Goal: Navigation & Orientation: Find specific page/section

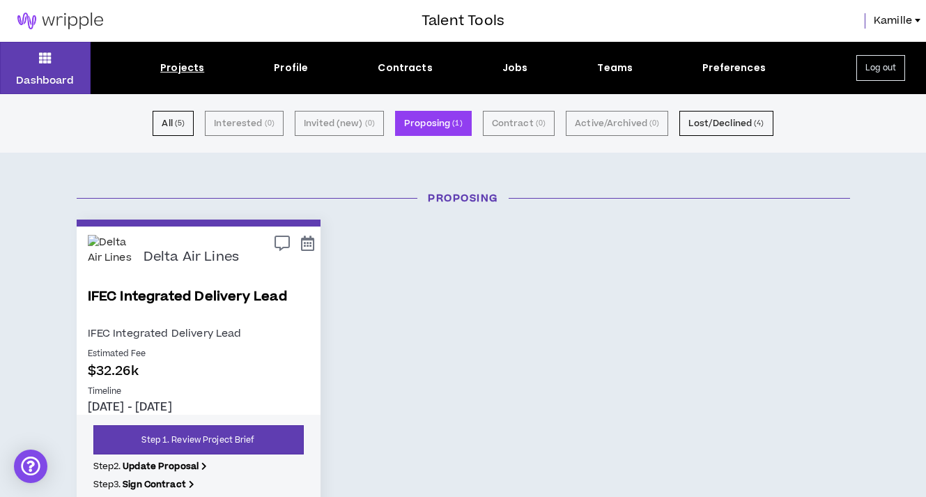
click at [61, 27] on img at bounding box center [60, 21] width 121 height 17
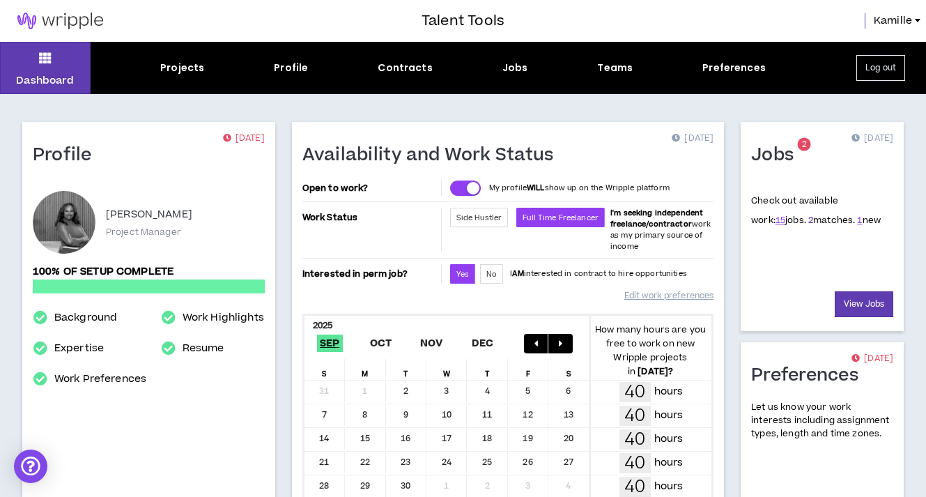
click at [808, 221] on link "2" at bounding box center [810, 220] width 5 height 13
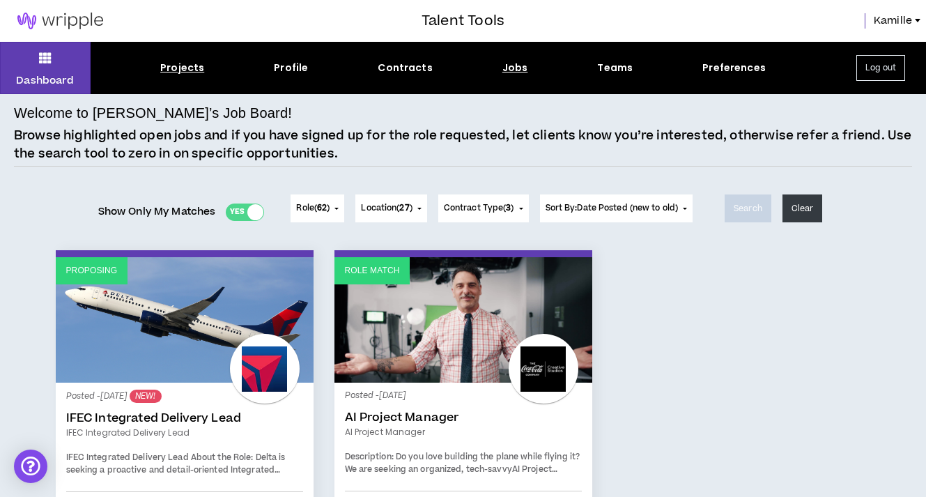
click at [194, 66] on div "Projects" at bounding box center [182, 68] width 44 height 15
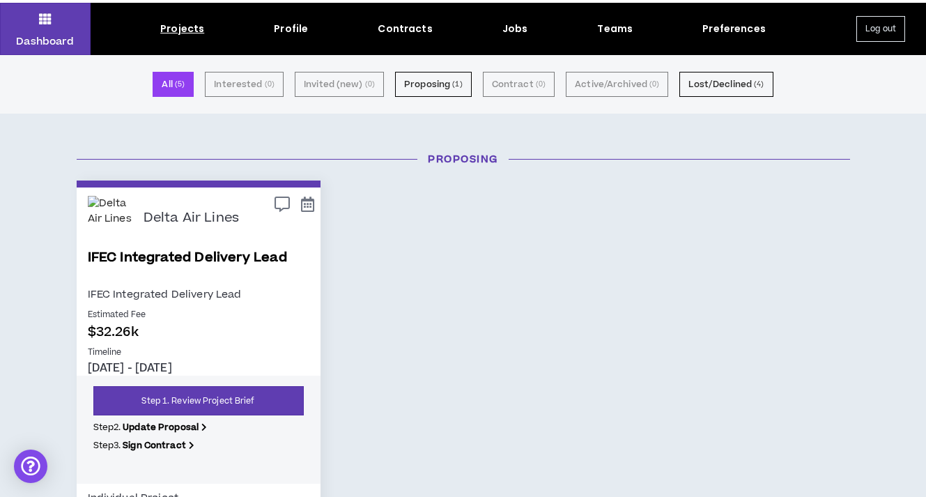
scroll to position [42, 0]
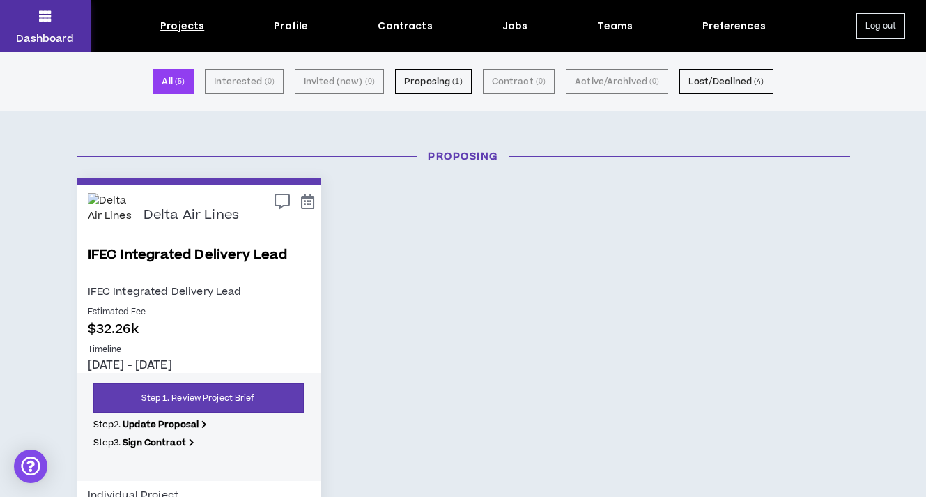
click at [55, 27] on button "Dashboard" at bounding box center [45, 26] width 91 height 52
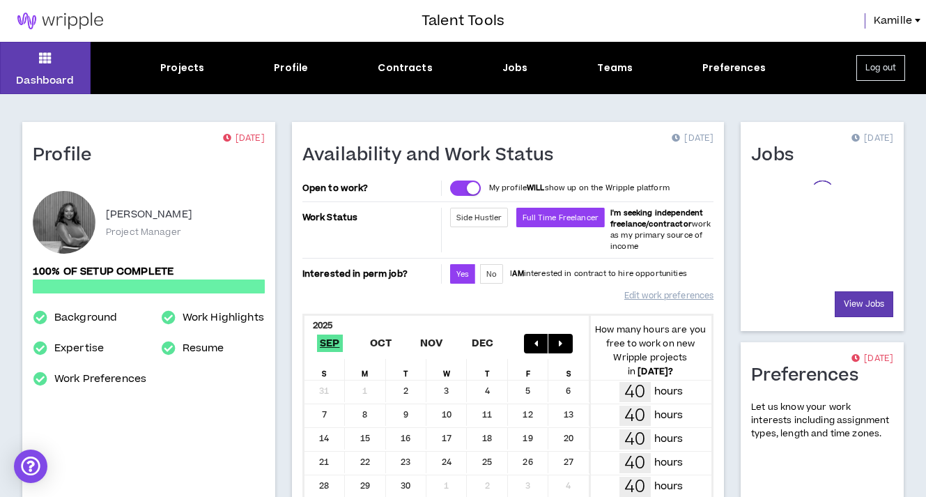
click at [56, 15] on img at bounding box center [60, 21] width 121 height 17
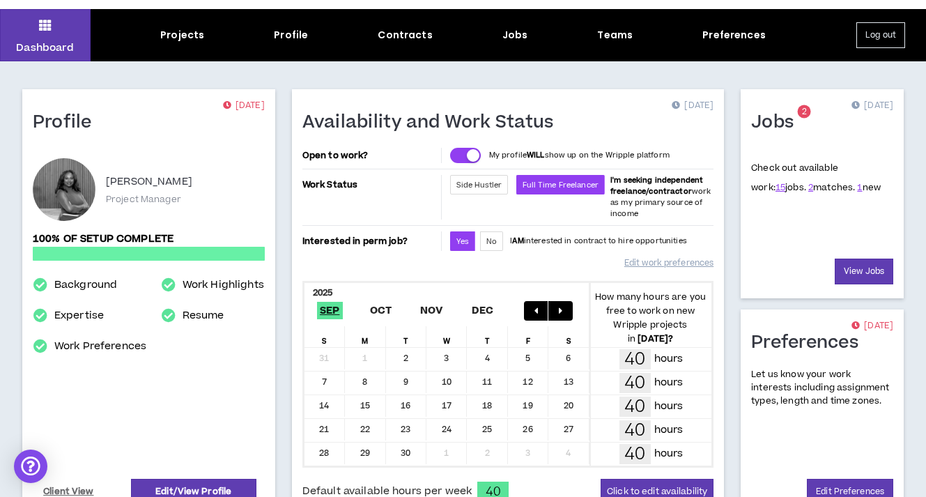
scroll to position [6, 0]
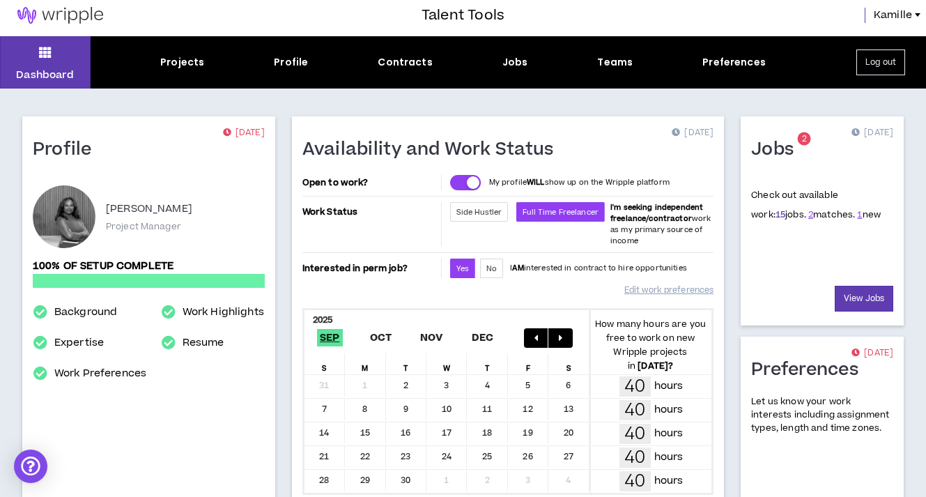
click at [775, 217] on link "15" at bounding box center [780, 214] width 10 height 13
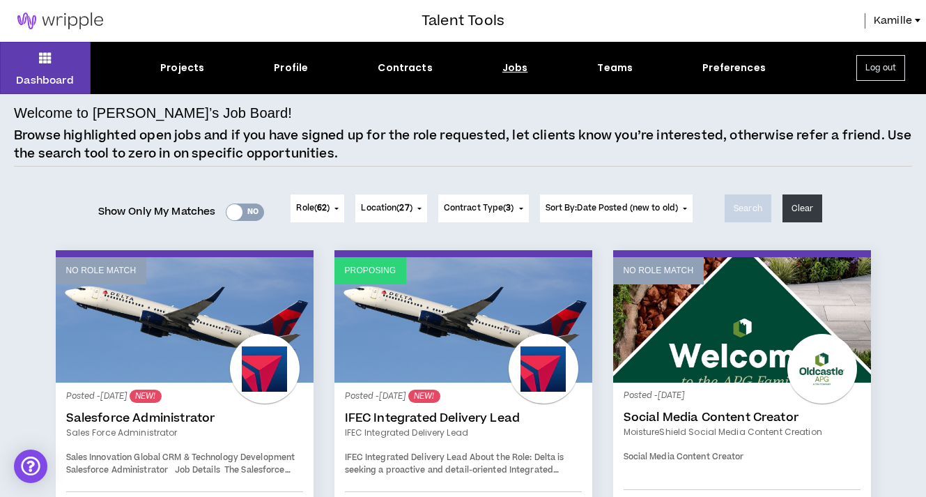
click at [59, 25] on img at bounding box center [60, 21] width 121 height 17
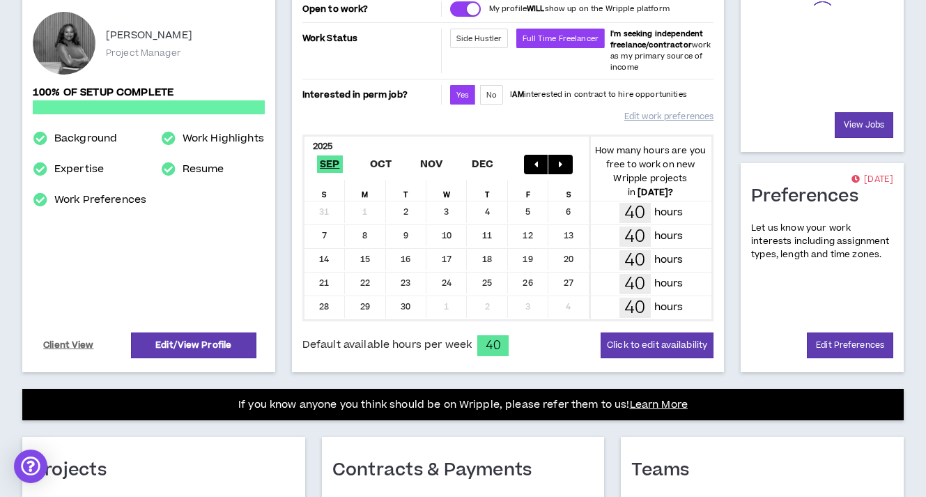
scroll to position [173, 0]
